Goal: Share content: Share content

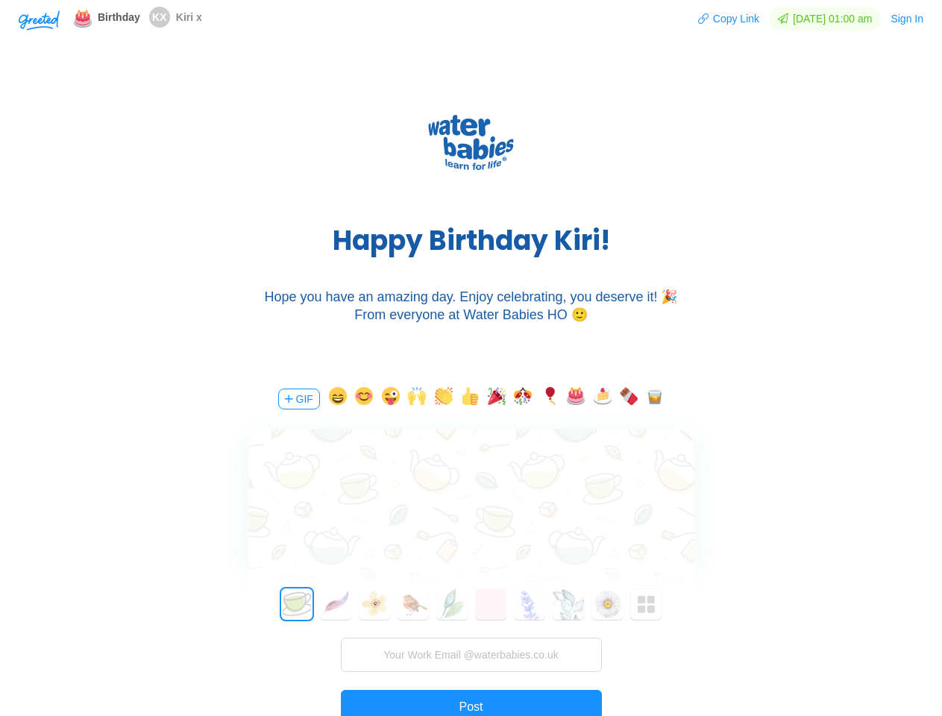
click at [471, 358] on div "H a p p y B i r t h d a y K i r i ! Hope you have an amazing day. Enjoy celebra…" at bounding box center [471, 211] width 942 height 313
click at [39, 19] on img "button" at bounding box center [39, 20] width 41 height 20
click at [721, 19] on button "Copy Link" at bounding box center [728, 19] width 63 height 24
click at [908, 19] on button "Sign In" at bounding box center [907, 19] width 34 height 24
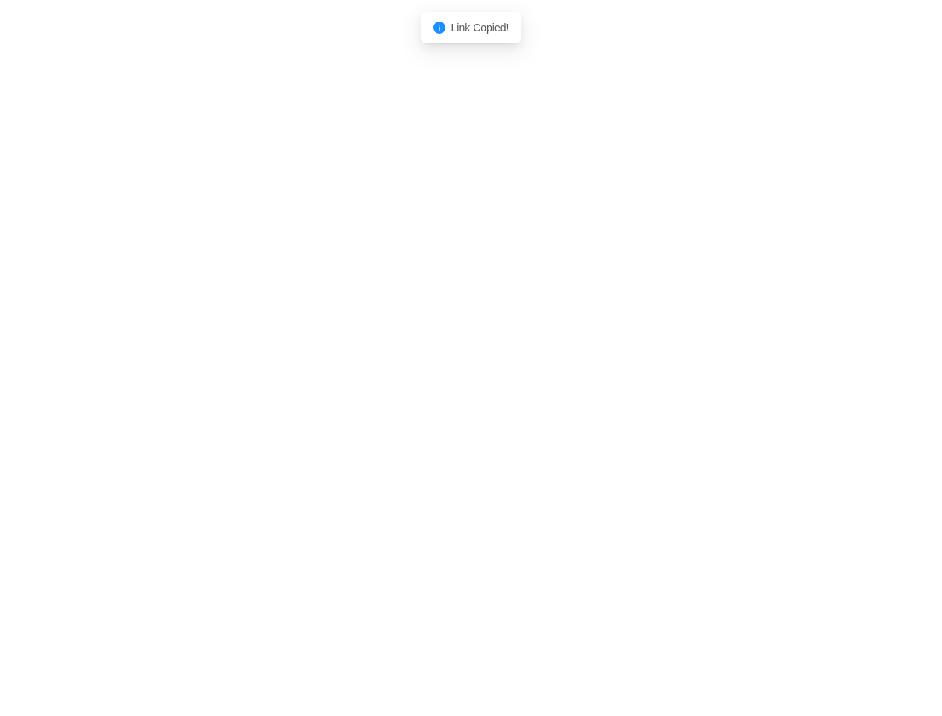
click at [298, 399] on body "Shadow: (click to exit) Link Copied!" at bounding box center [471, 358] width 942 height 716
click at [335, 399] on body "Shadow: (click to exit) Link Copied!" at bounding box center [471, 358] width 942 height 716
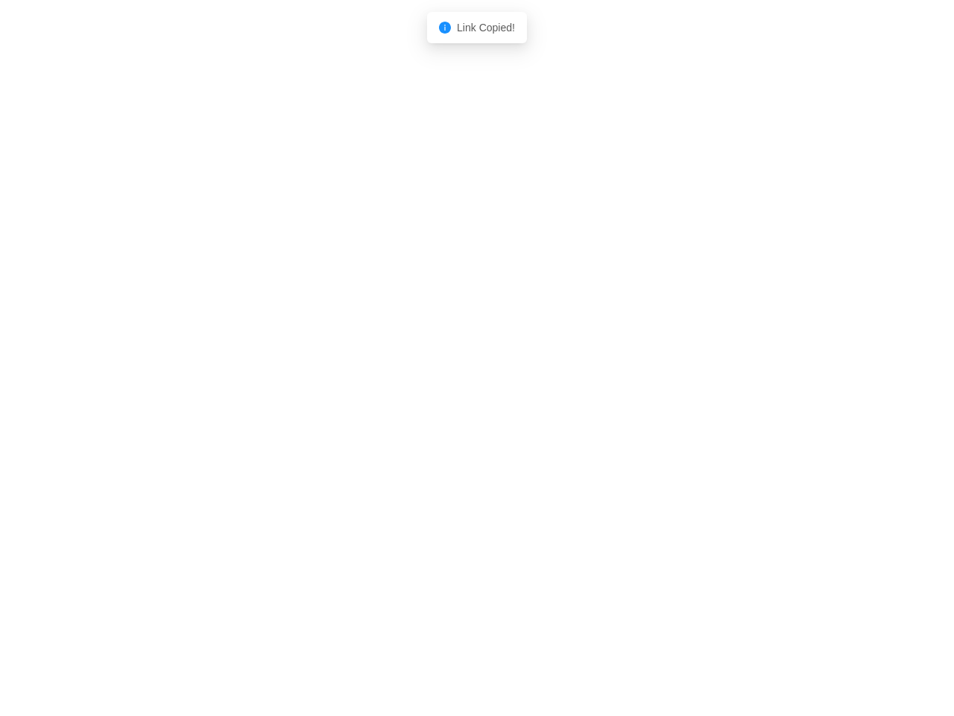
click at [362, 399] on body "Shadow: (click to exit) Link Copied!" at bounding box center [477, 358] width 954 height 716
click at [389, 399] on body "Shadow: (click to exit) Link Copied!" at bounding box center [477, 358] width 954 height 716
click at [415, 399] on body "Shadow: (click to exit) Link Copied!" at bounding box center [477, 358] width 954 height 716
click at [441, 399] on body "Shadow: (click to exit) Link Copied!" at bounding box center [477, 358] width 954 height 716
